Goal: Complete Application Form: Complete application form

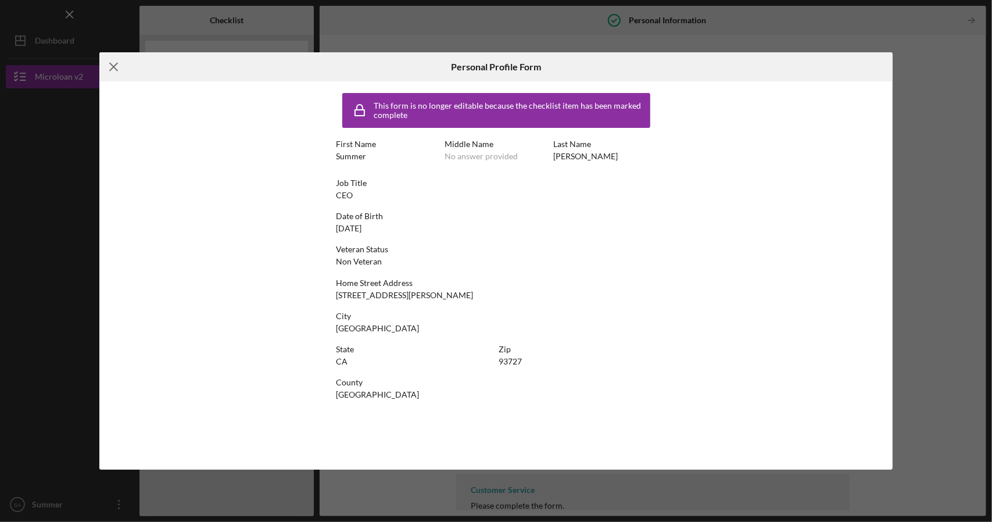
click at [119, 65] on icon "Icon/Menu Close" at bounding box center [113, 66] width 29 height 29
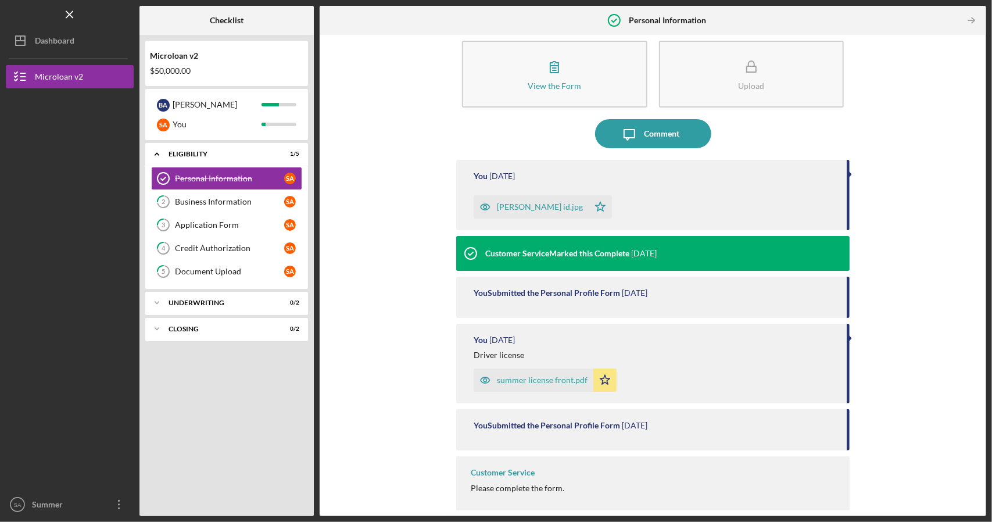
scroll to position [21, 0]
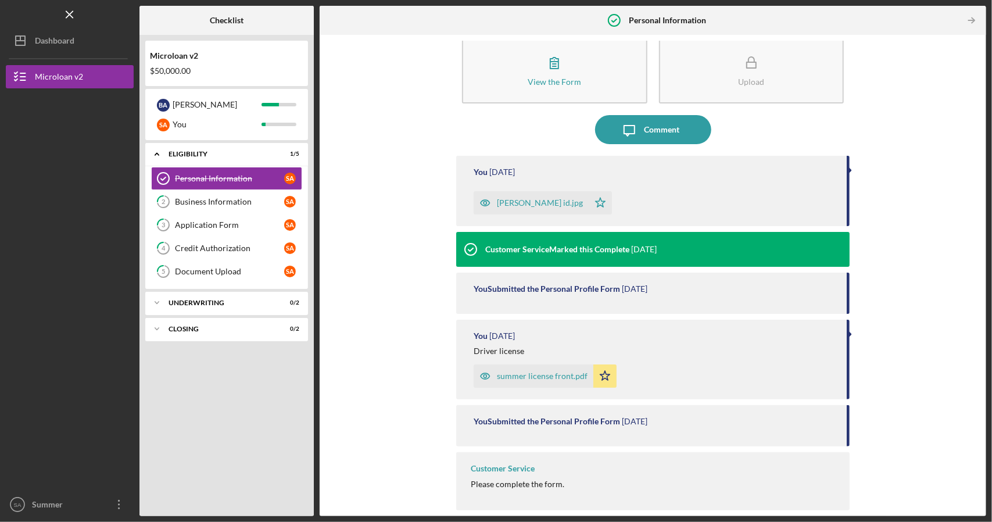
click at [528, 481] on div "Please complete the form." at bounding box center [518, 483] width 94 height 9
click at [518, 482] on div "Please complete the form." at bounding box center [518, 483] width 94 height 9
click at [512, 476] on div "Customer Service Please complete the form." at bounding box center [652, 481] width 393 height 58
click at [545, 493] on div "Customer Service Please complete the form." at bounding box center [652, 481] width 393 height 58
click at [195, 125] on div "You" at bounding box center [217, 124] width 89 height 20
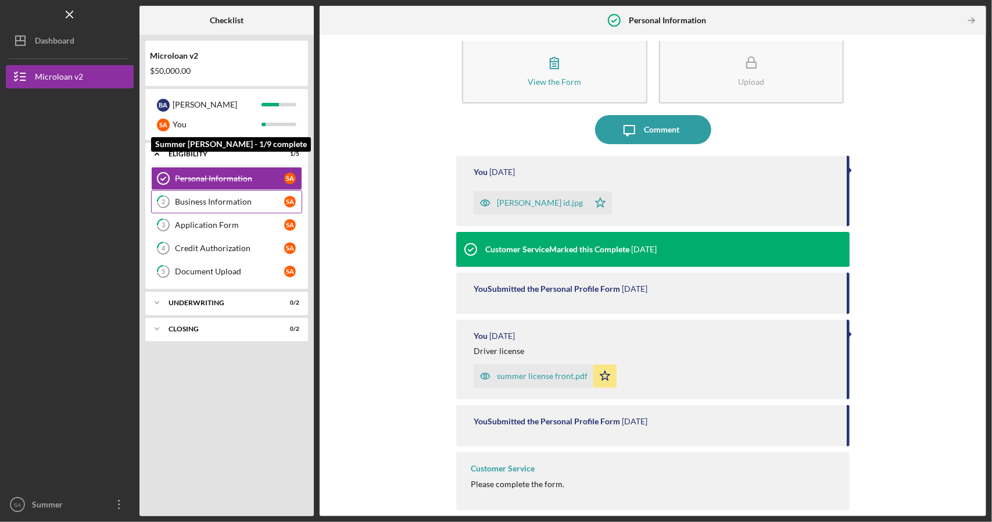
click at [221, 208] on link "2 Business Information S A" at bounding box center [226, 201] width 151 height 23
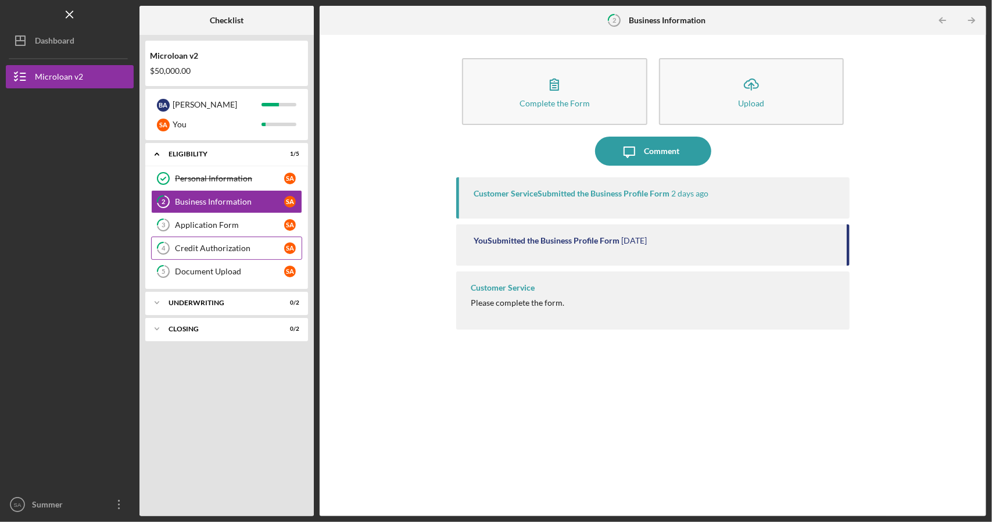
click at [246, 248] on div "Credit Authorization" at bounding box center [229, 247] width 109 height 9
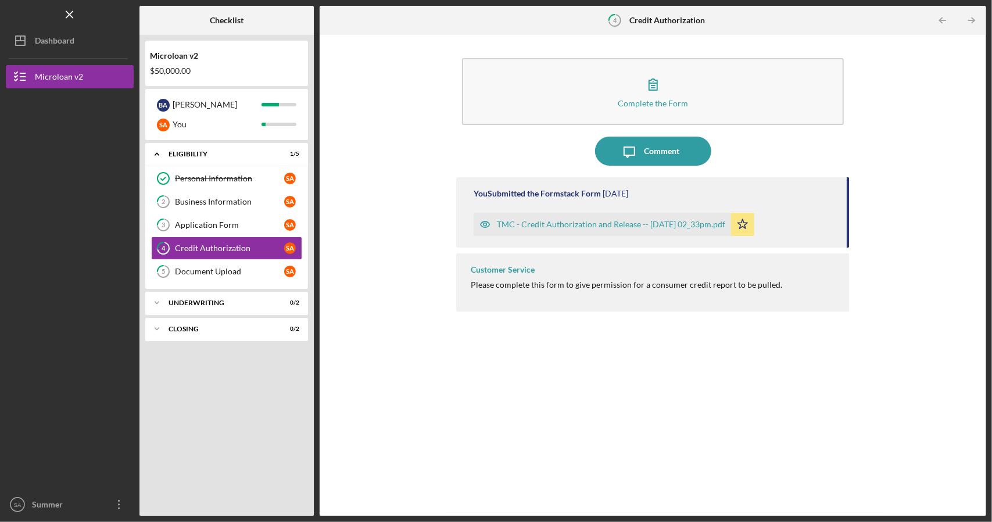
click at [632, 223] on div "TMC - Credit Authorization and Release -- [DATE] 02_33pm.pdf" at bounding box center [611, 224] width 228 height 9
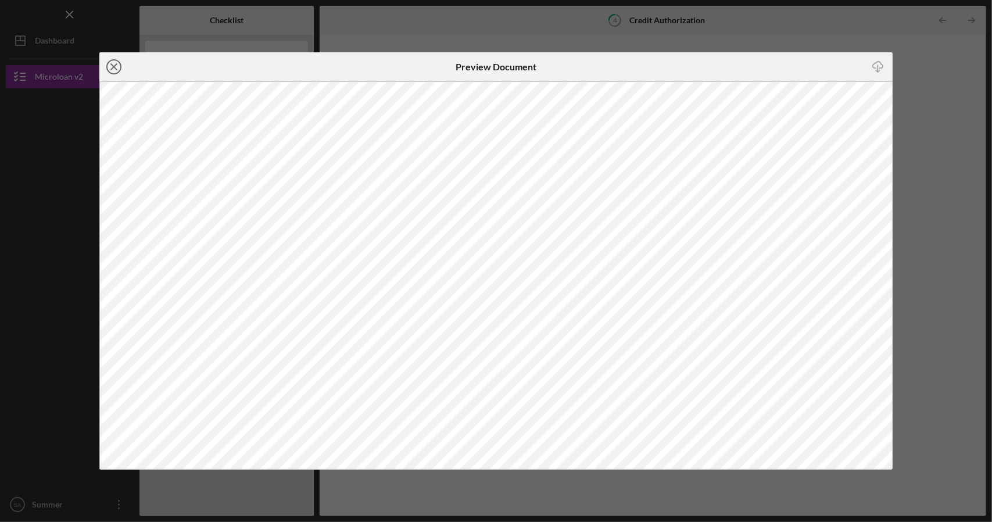
click at [120, 64] on circle at bounding box center [114, 67] width 14 height 14
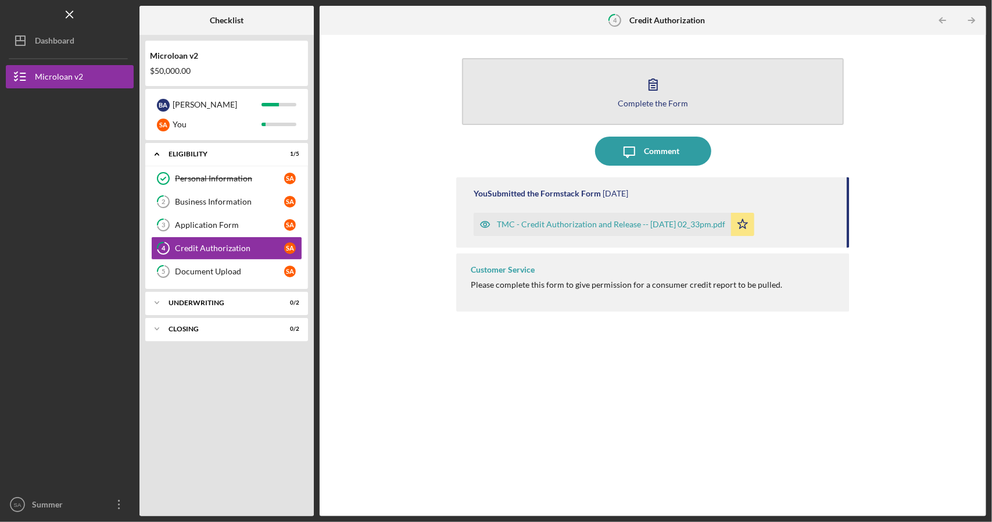
click at [661, 96] on icon "button" at bounding box center [653, 84] width 29 height 29
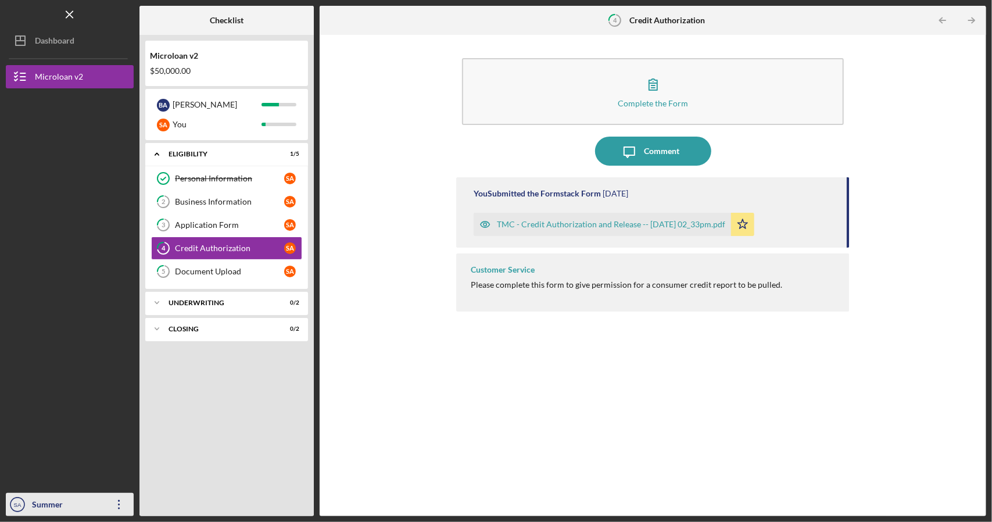
click at [76, 514] on div "Summer [PERSON_NAME]" at bounding box center [67, 516] width 76 height 46
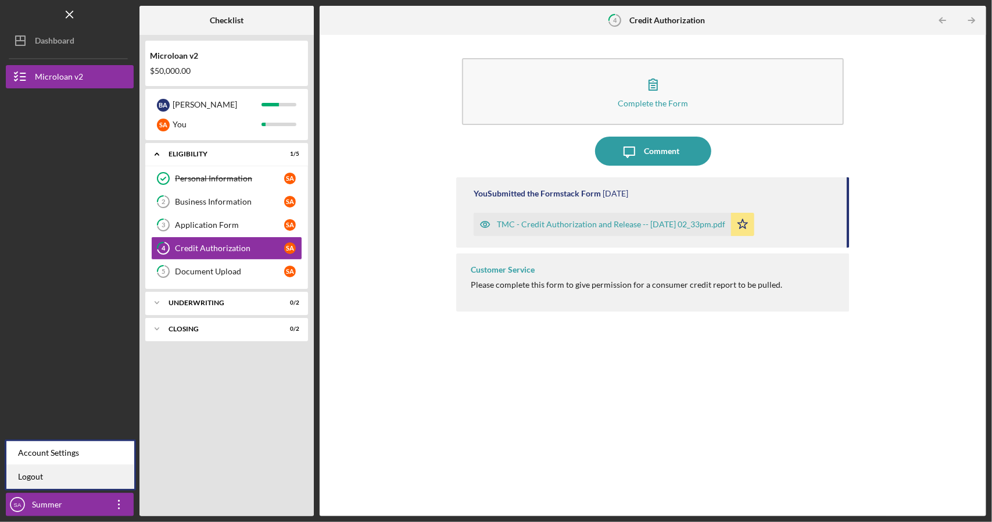
click at [60, 481] on link "Logout" at bounding box center [70, 477] width 128 height 24
